Goal: Navigation & Orientation: Understand site structure

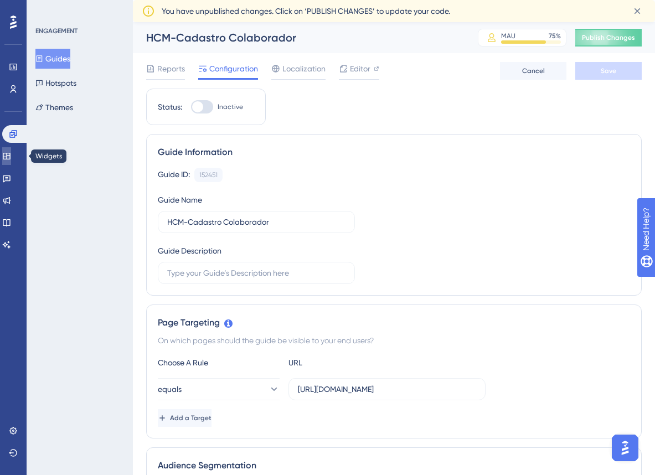
click at [11, 155] on icon at bounding box center [6, 156] width 9 height 9
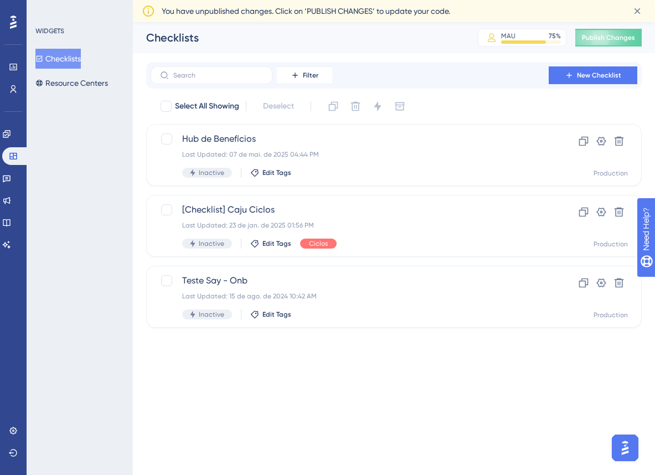
click at [21, 188] on div "Engagement Widgets Feedback Product Updates Knowledge Base AI Assistant" at bounding box center [13, 189] width 22 height 129
click at [11, 182] on icon at bounding box center [6, 178] width 9 height 9
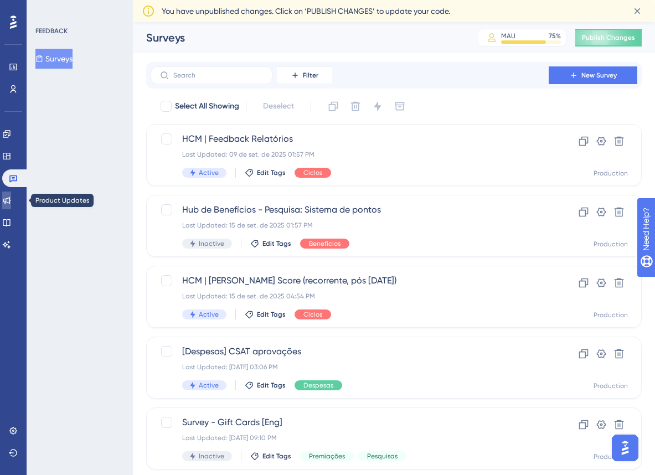
click at [11, 206] on link at bounding box center [6, 201] width 9 height 18
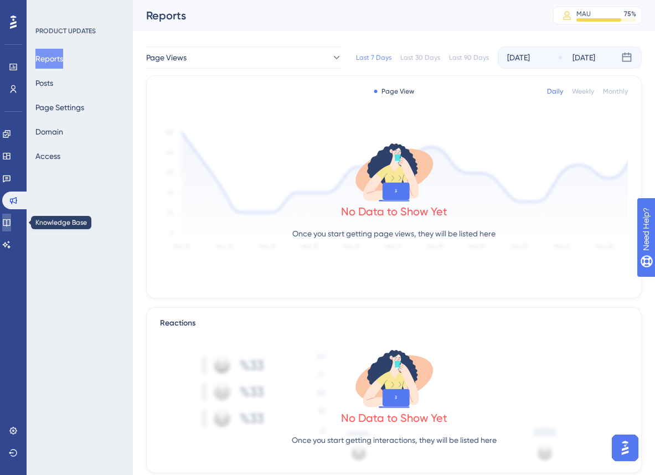
click at [11, 220] on icon at bounding box center [6, 222] width 9 height 9
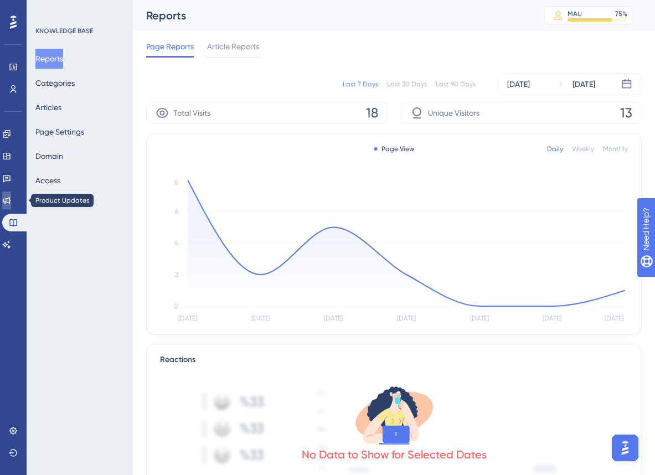
click at [11, 206] on link at bounding box center [6, 201] width 9 height 18
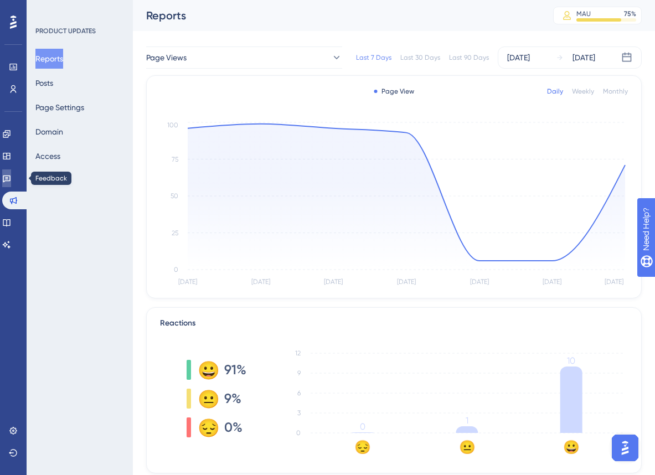
click at [11, 177] on icon at bounding box center [6, 178] width 9 height 9
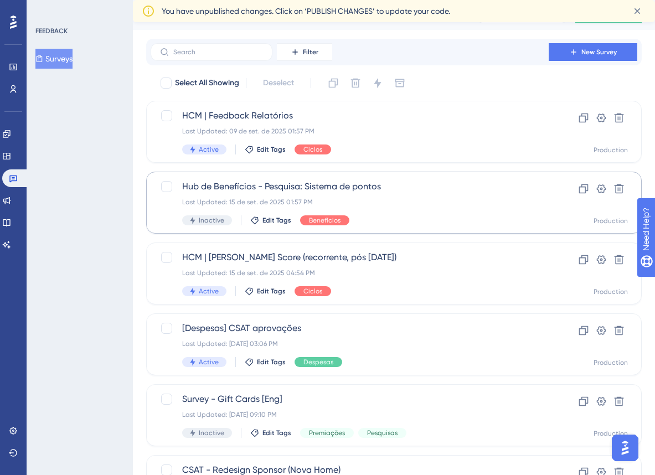
scroll to position [4, 0]
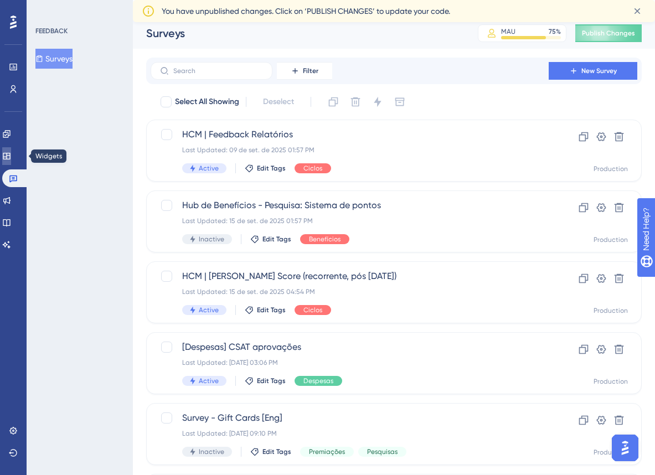
click at [11, 155] on icon at bounding box center [6, 156] width 9 height 9
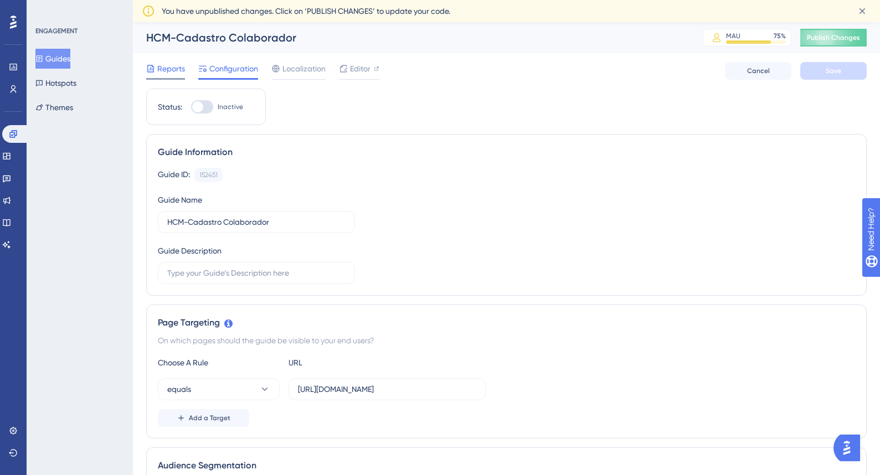
click at [172, 70] on span "Reports" at bounding box center [171, 68] width 28 height 13
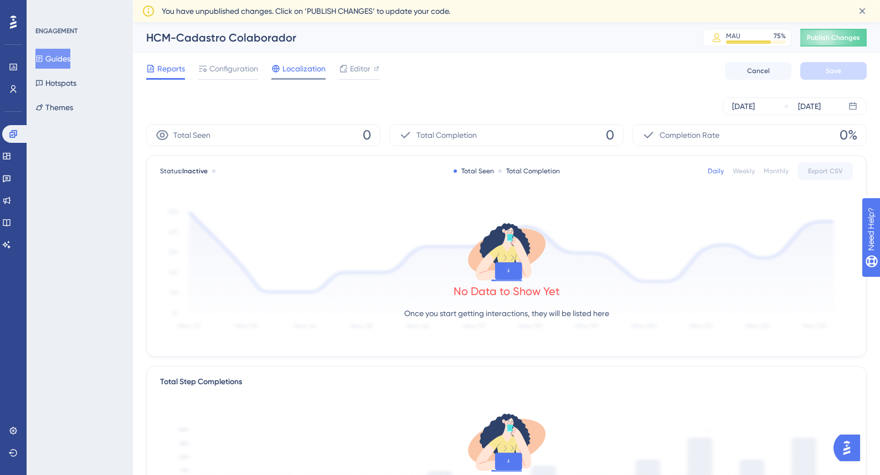
click at [305, 71] on span "Localization" at bounding box center [304, 68] width 43 height 13
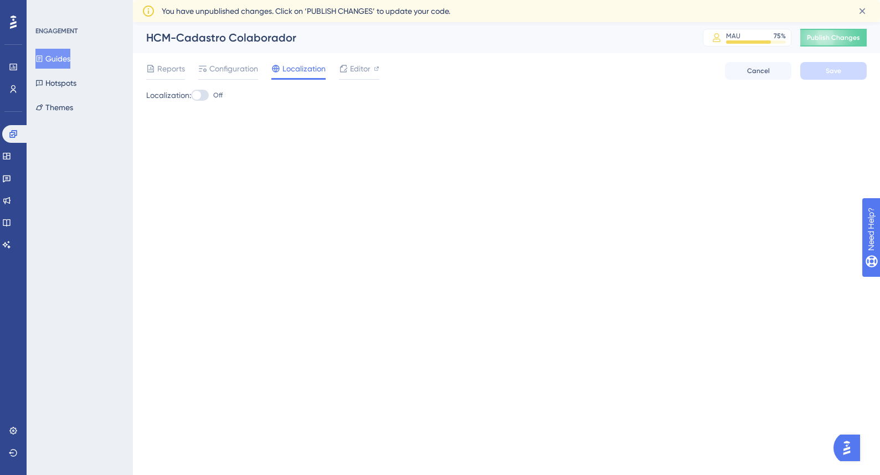
drag, startPoint x: 442, startPoint y: 77, endPoint x: 386, endPoint y: 76, distance: 56.5
click at [442, 77] on div "Reports Configuration Localization Editor Cancel Save" at bounding box center [506, 70] width 721 height 35
click at [358, 74] on span "Editor" at bounding box center [360, 68] width 21 height 13
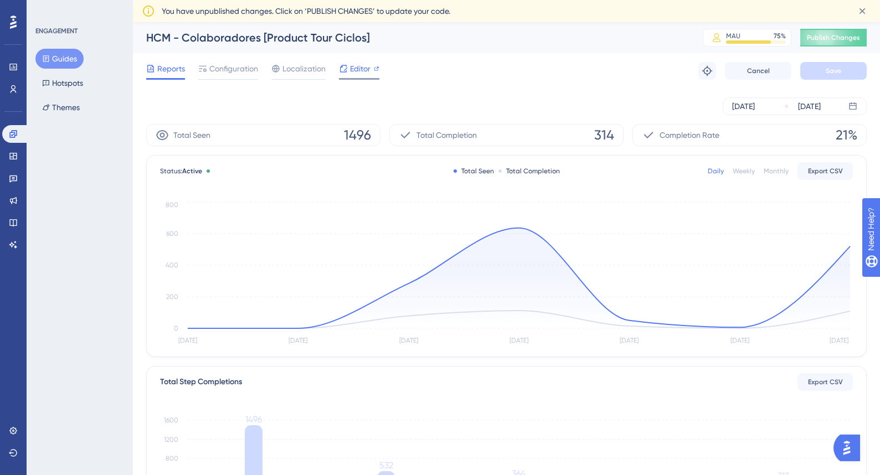
click at [361, 66] on span "Editor" at bounding box center [360, 68] width 21 height 13
click at [378, 68] on icon at bounding box center [377, 69] width 6 height 6
